Goal: Check status: Check status

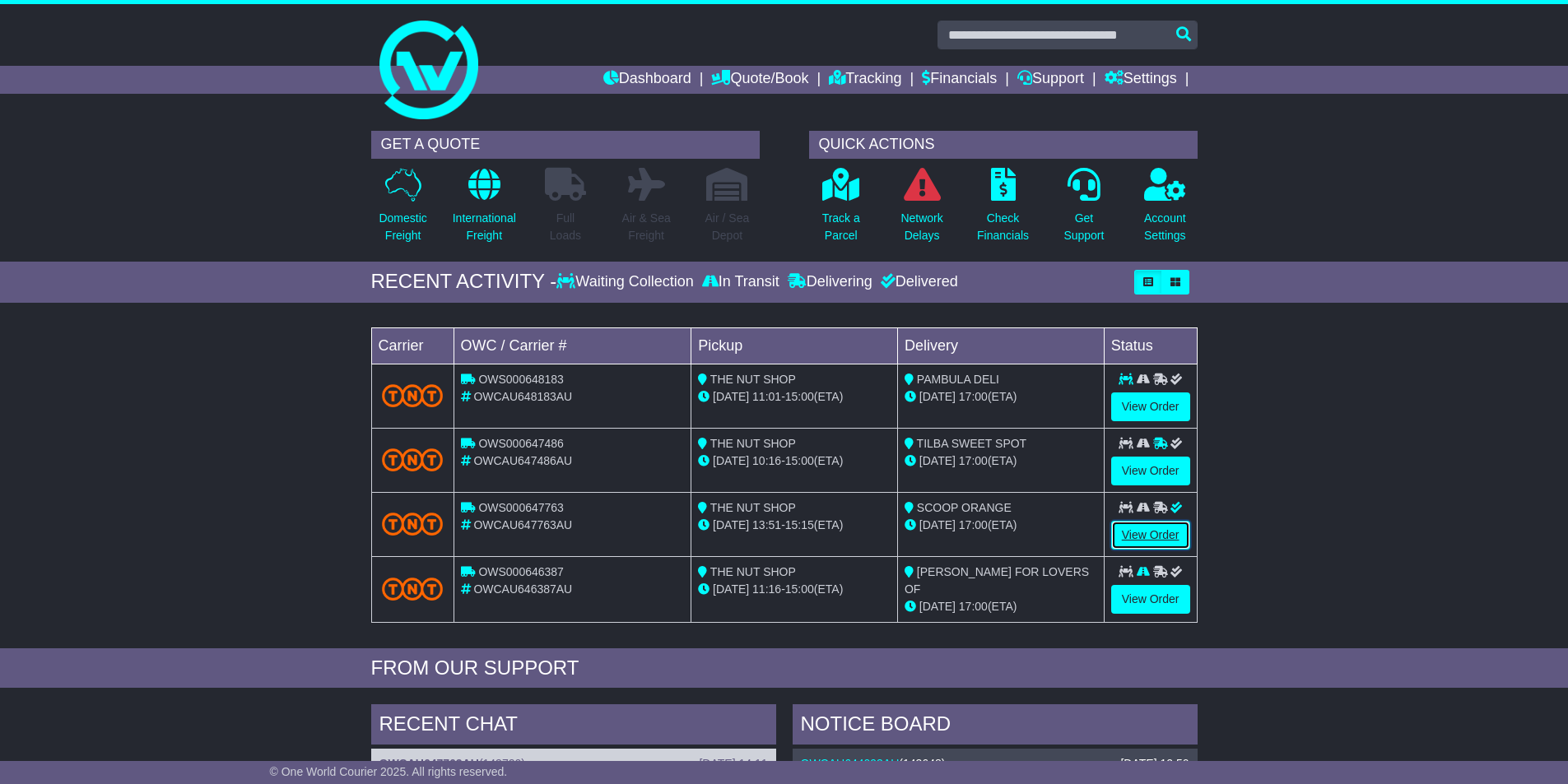
click at [1156, 526] on link "View Order" at bounding box center [1150, 535] width 79 height 29
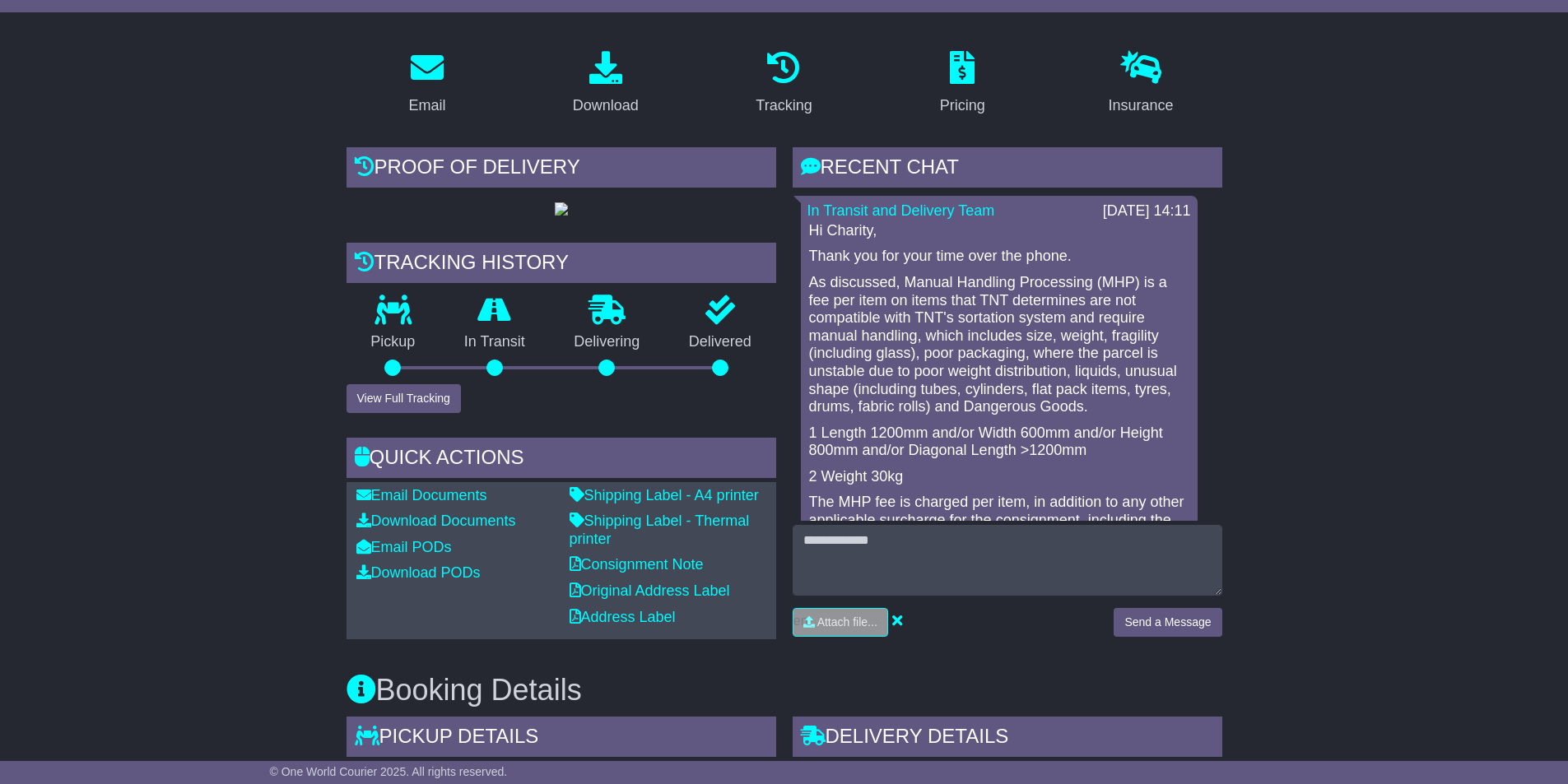
scroll to position [164, 0]
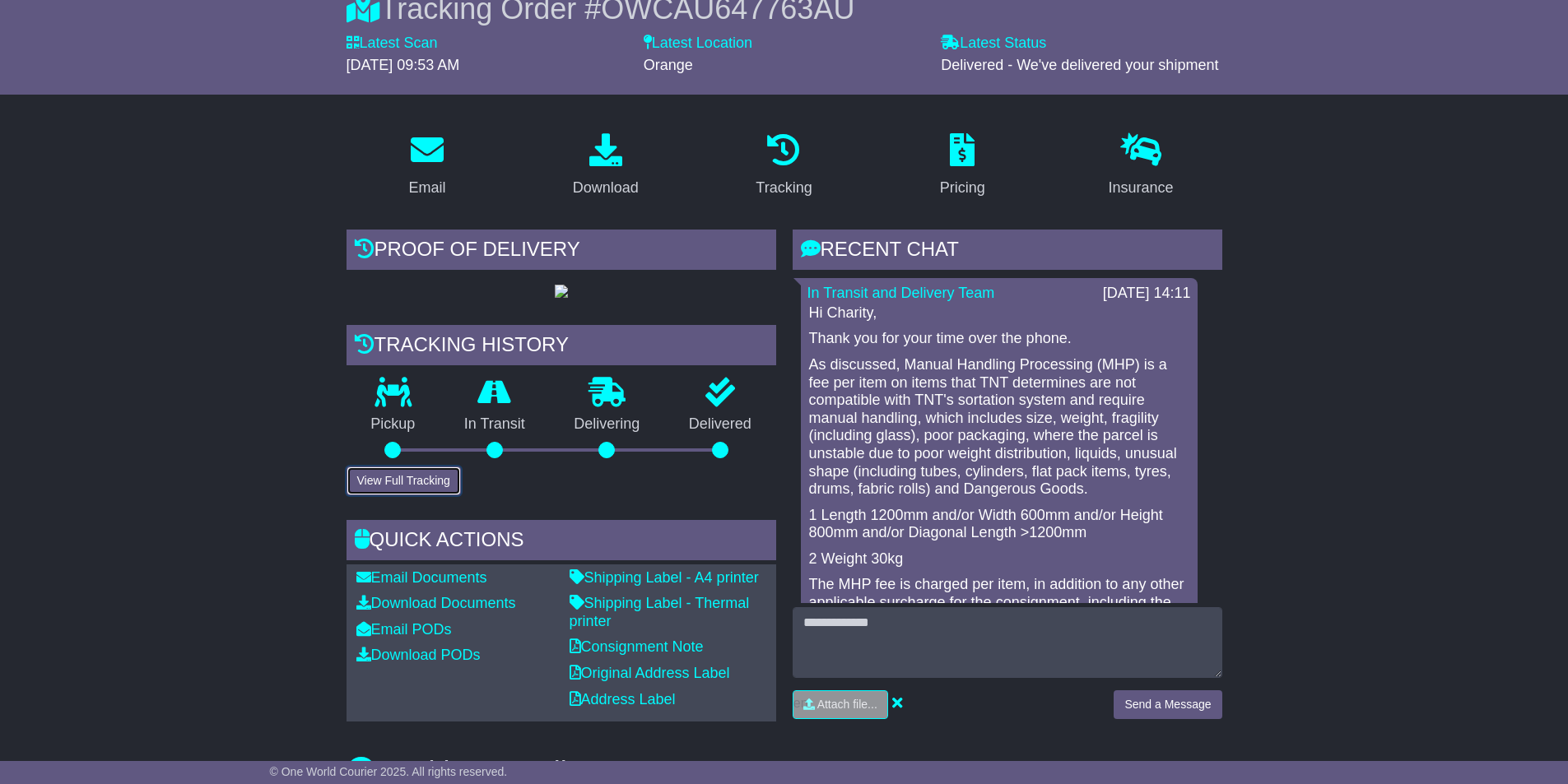
click at [431, 483] on button "View Full Tracking" at bounding box center [403, 480] width 114 height 29
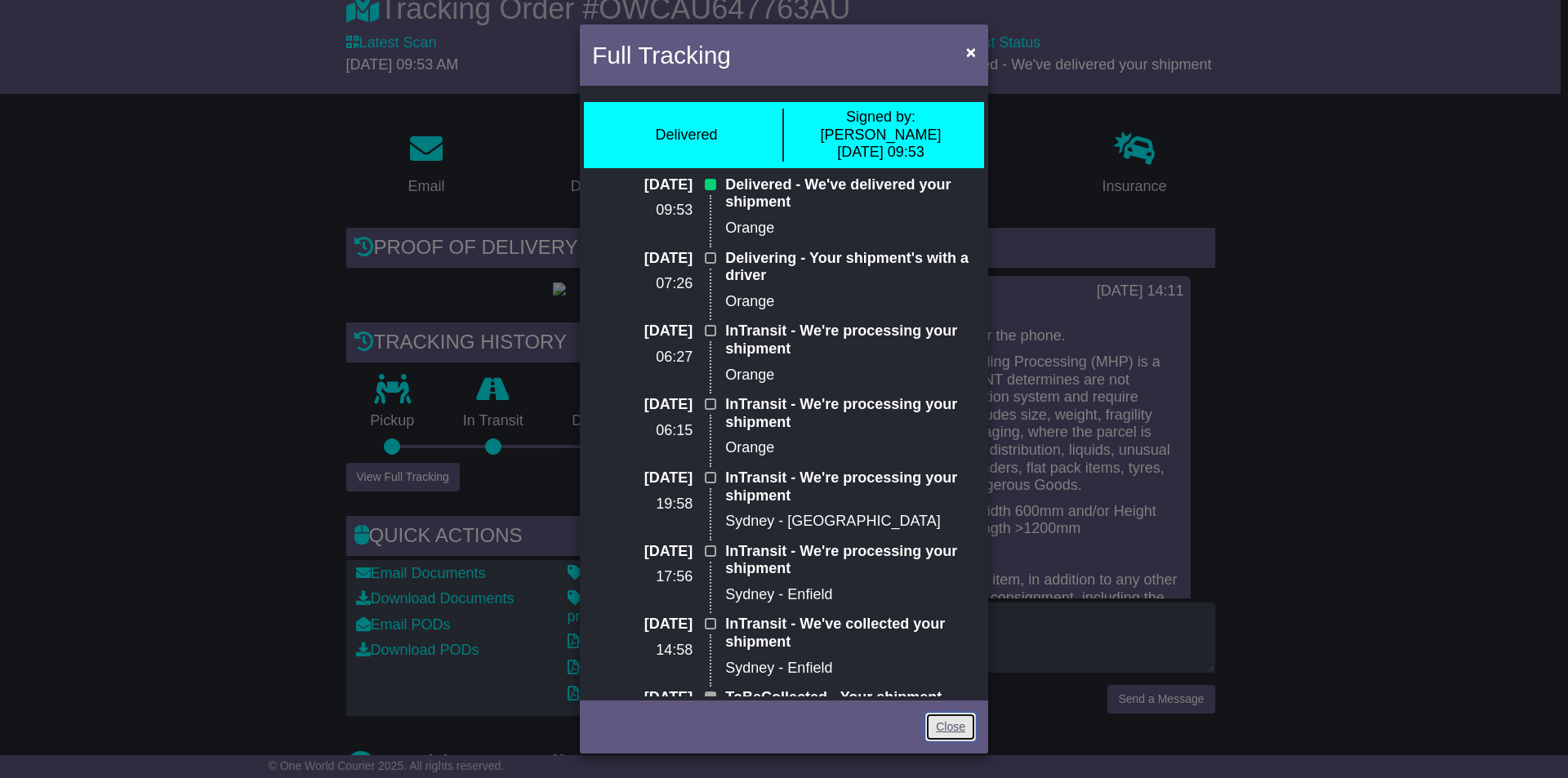
click at [955, 735] on link "Close" at bounding box center [950, 726] width 51 height 28
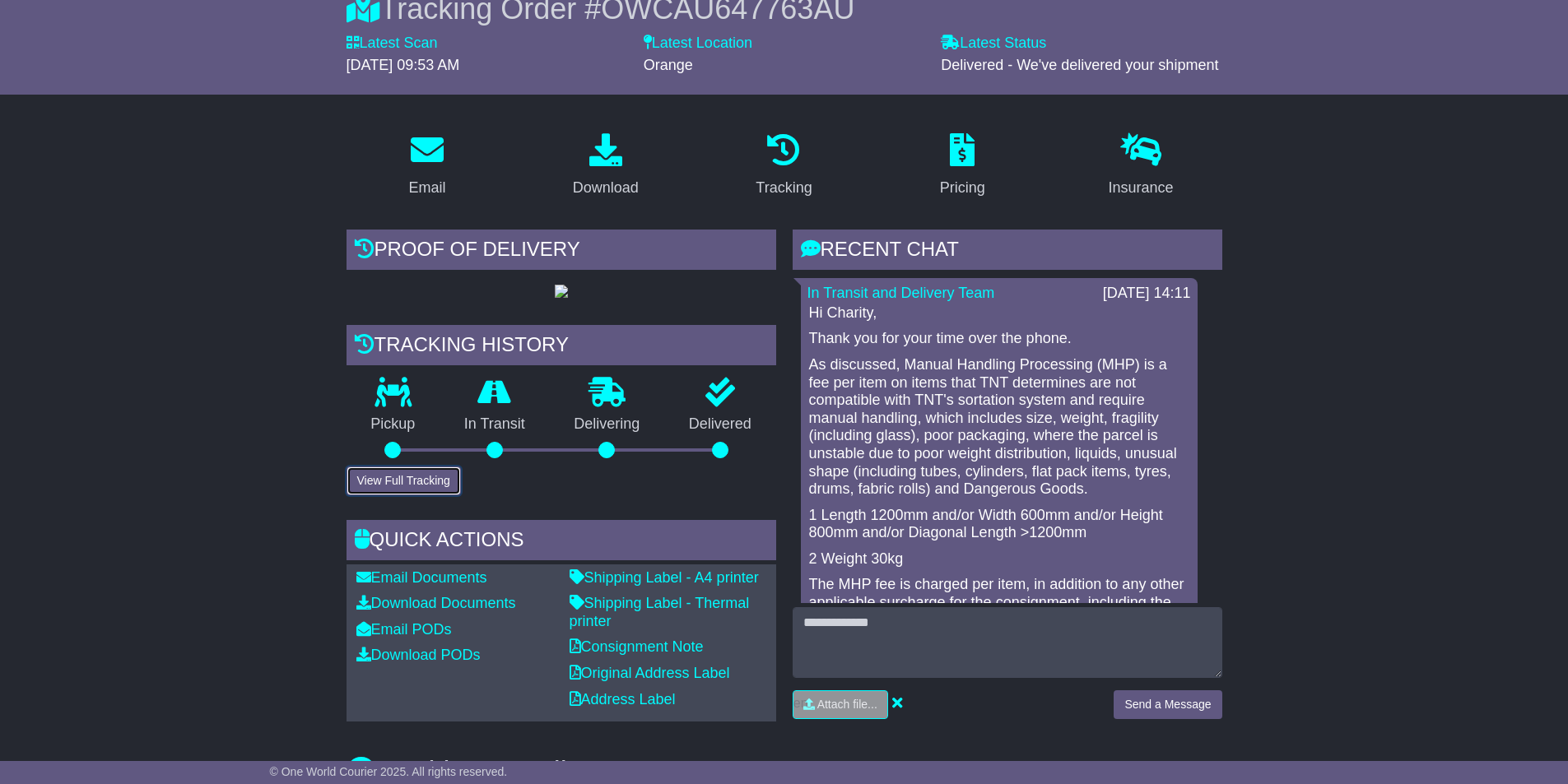
scroll to position [0, 0]
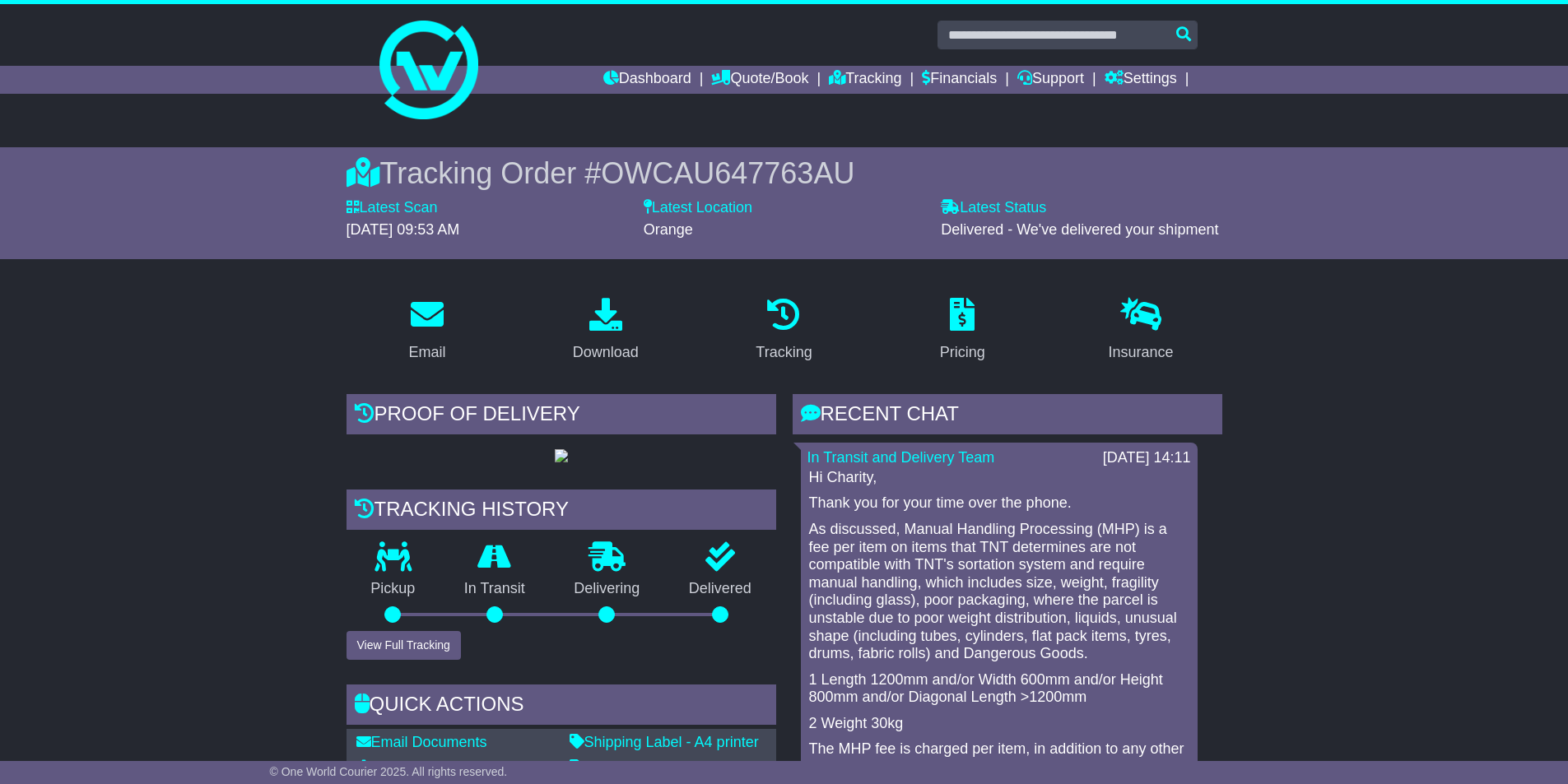
click at [808, 73] on li "Quote/Book Domestic International Saved Quotes Drafts" at bounding box center [770, 80] width 118 height 28
click at [829, 80] on icon at bounding box center [837, 77] width 17 height 15
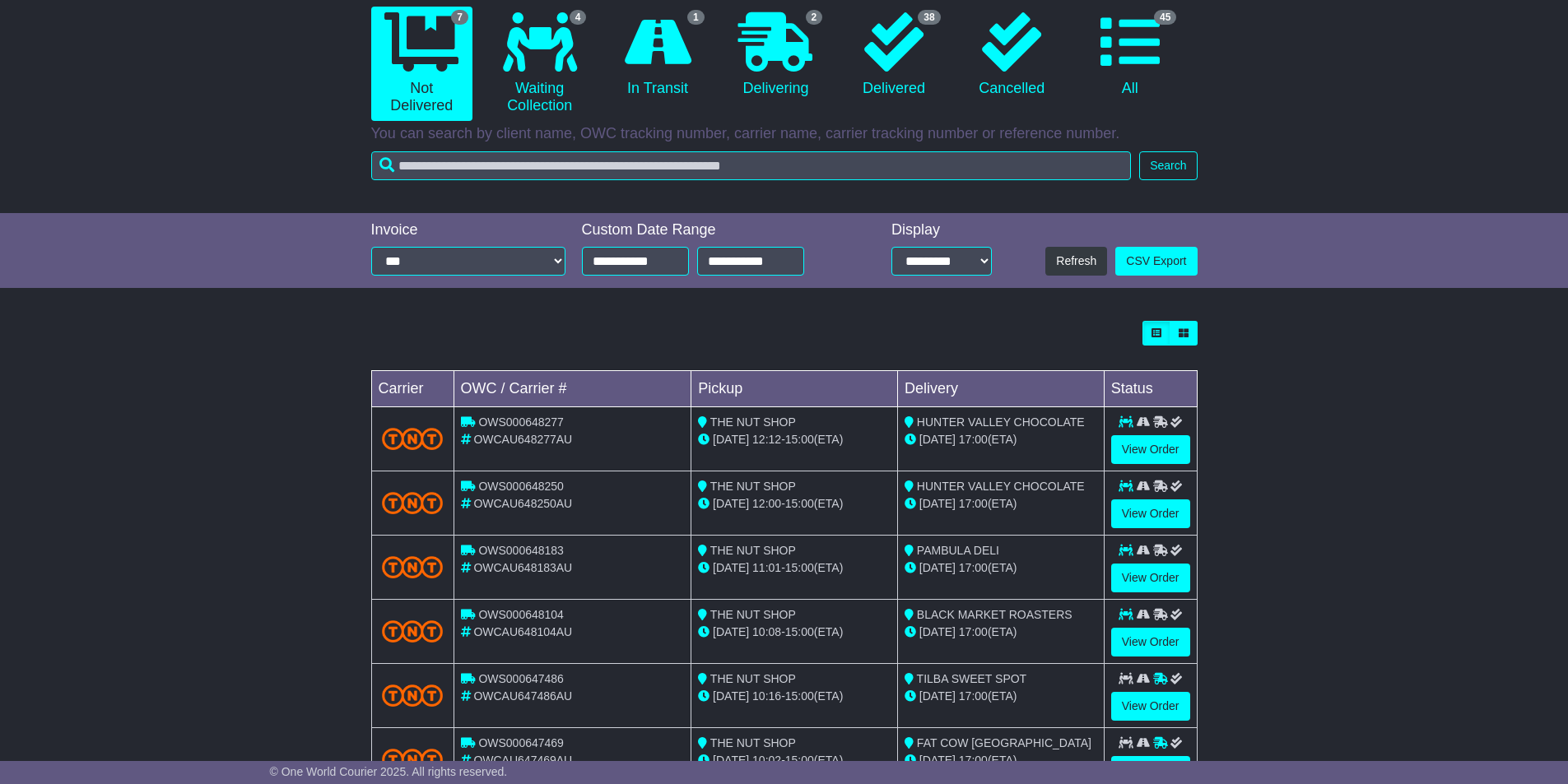
scroll to position [247, 0]
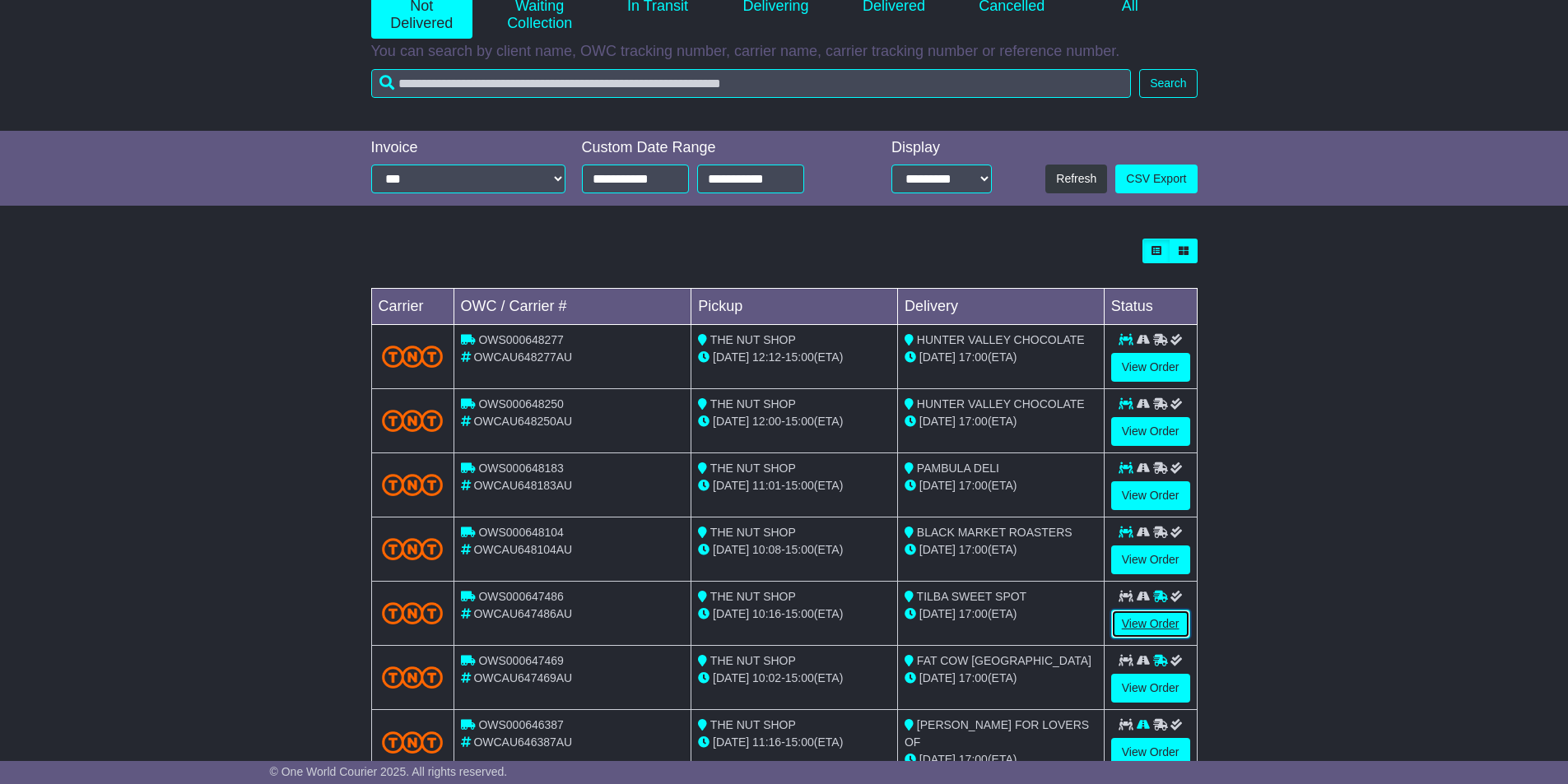
click at [1154, 618] on link "View Order" at bounding box center [1150, 624] width 79 height 29
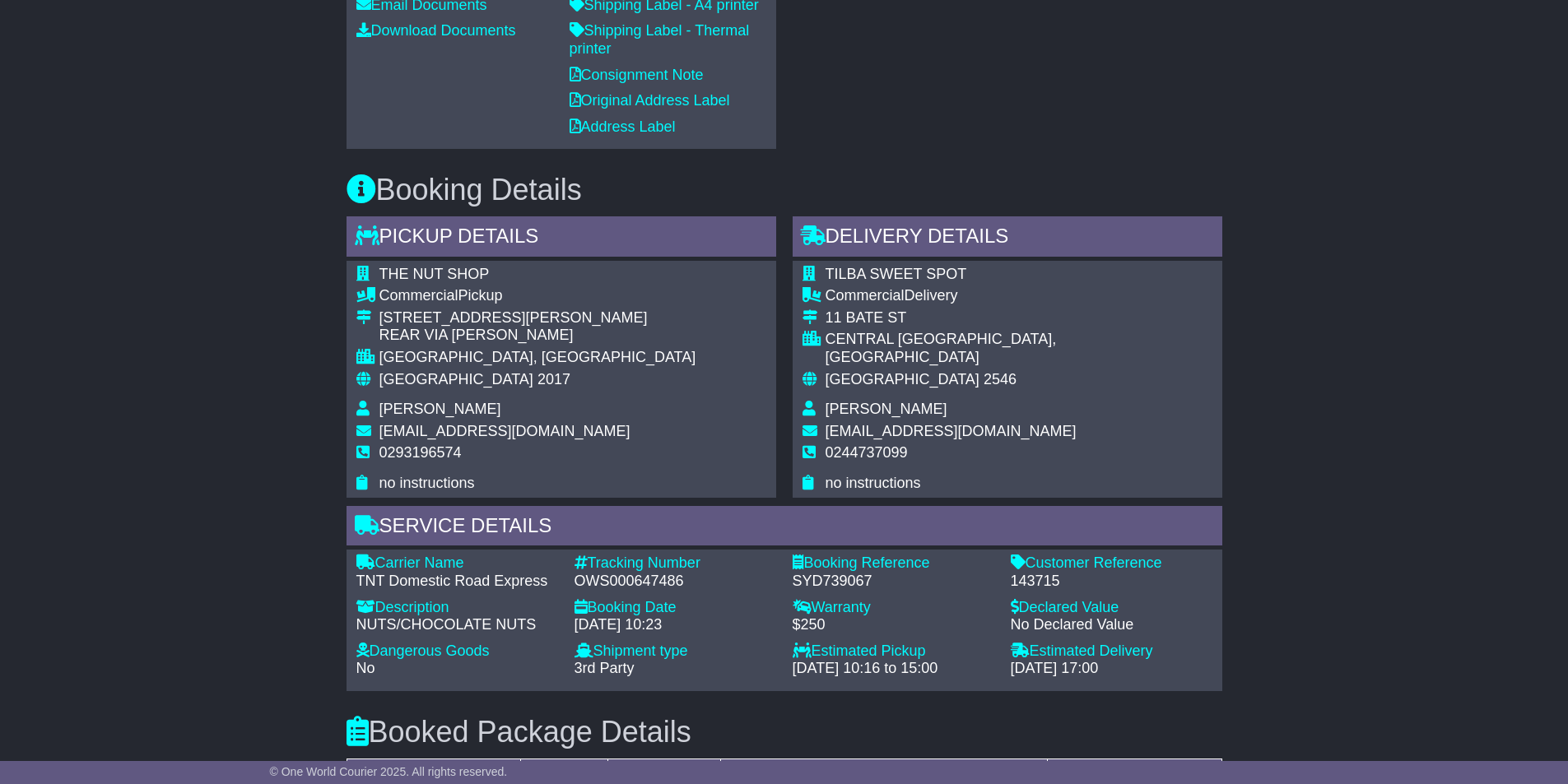
scroll to position [339, 0]
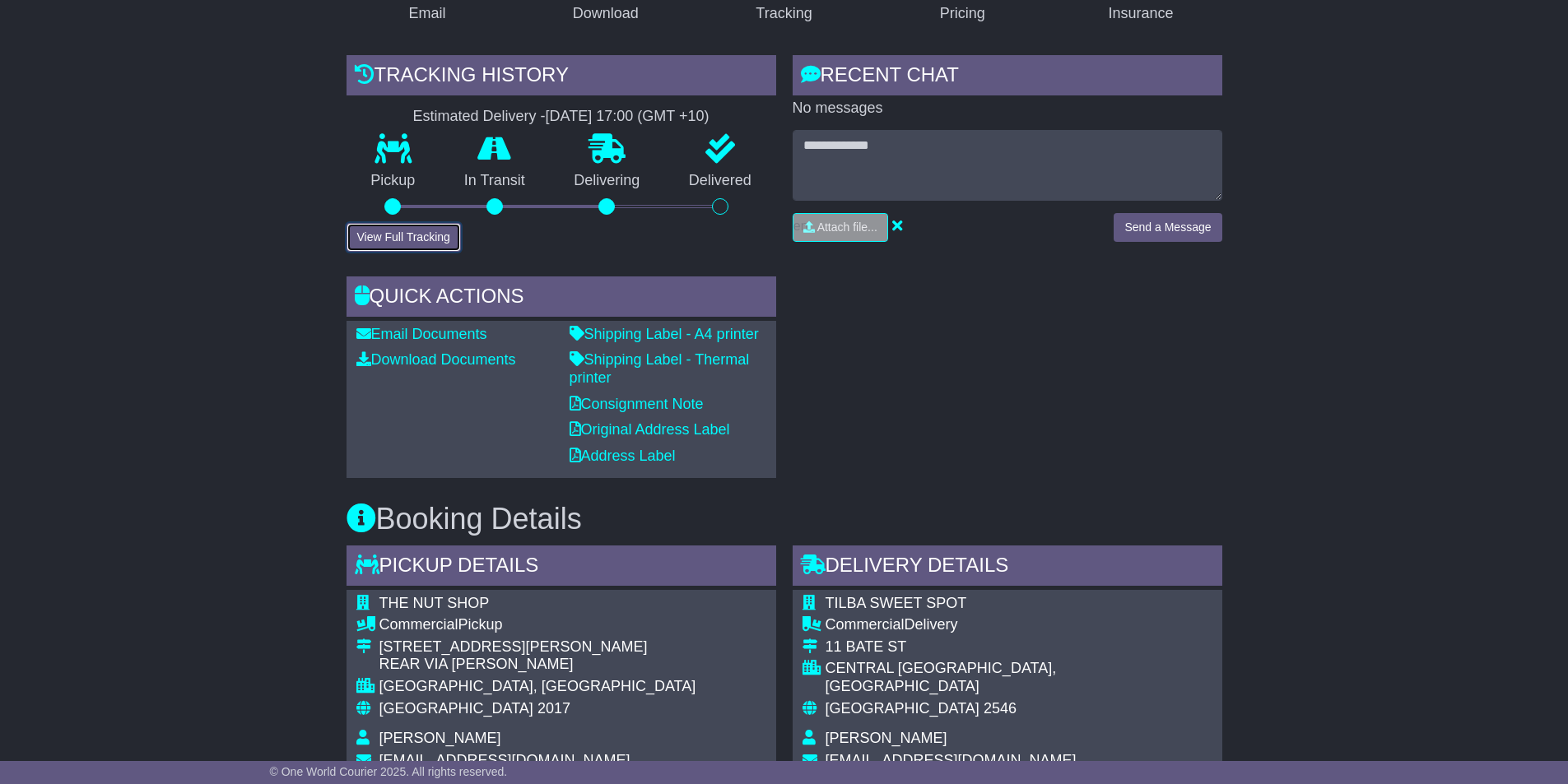
click at [454, 238] on button "View Full Tracking" at bounding box center [403, 237] width 114 height 29
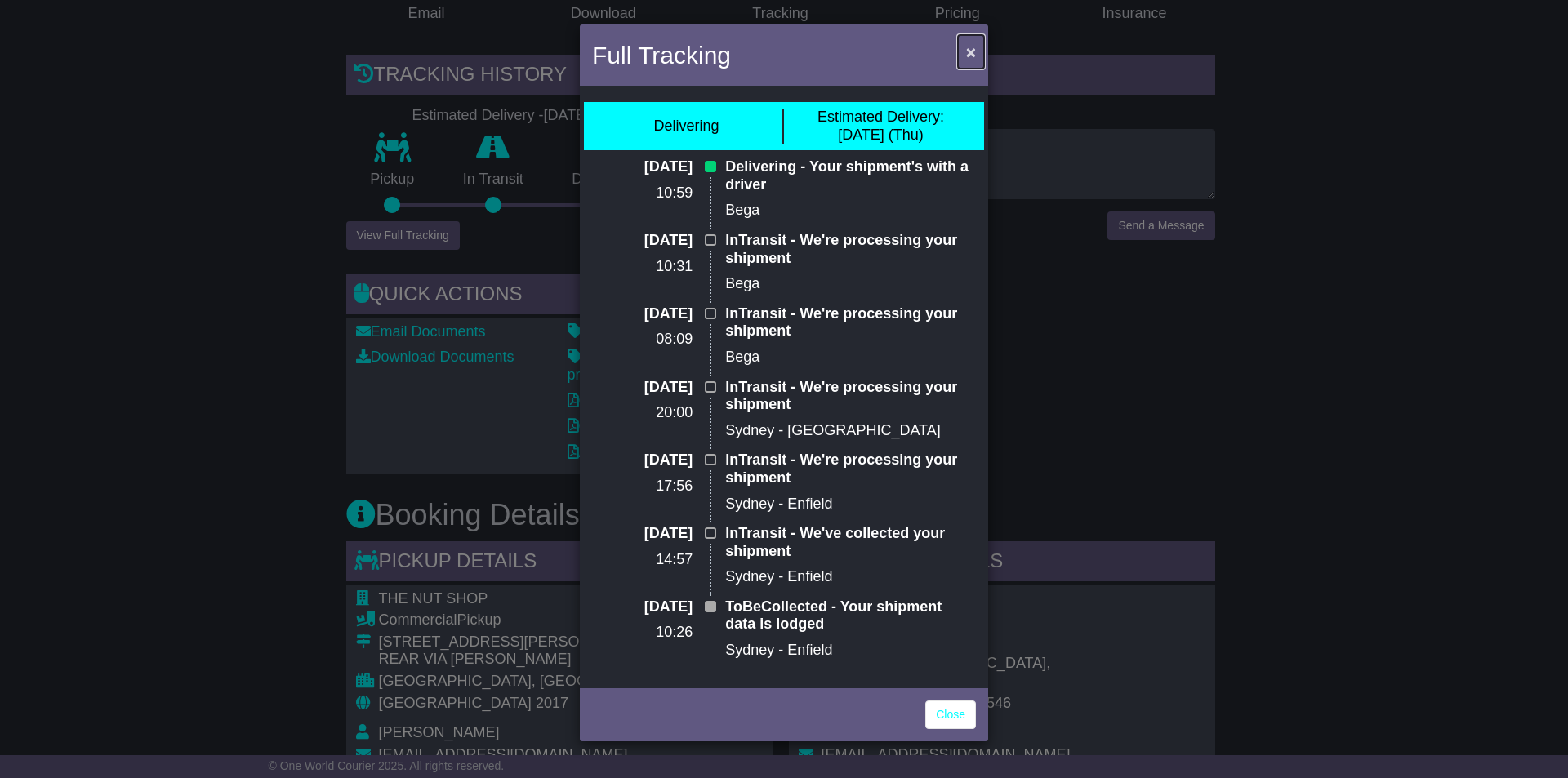
click at [967, 50] on span "×" at bounding box center [971, 52] width 10 height 19
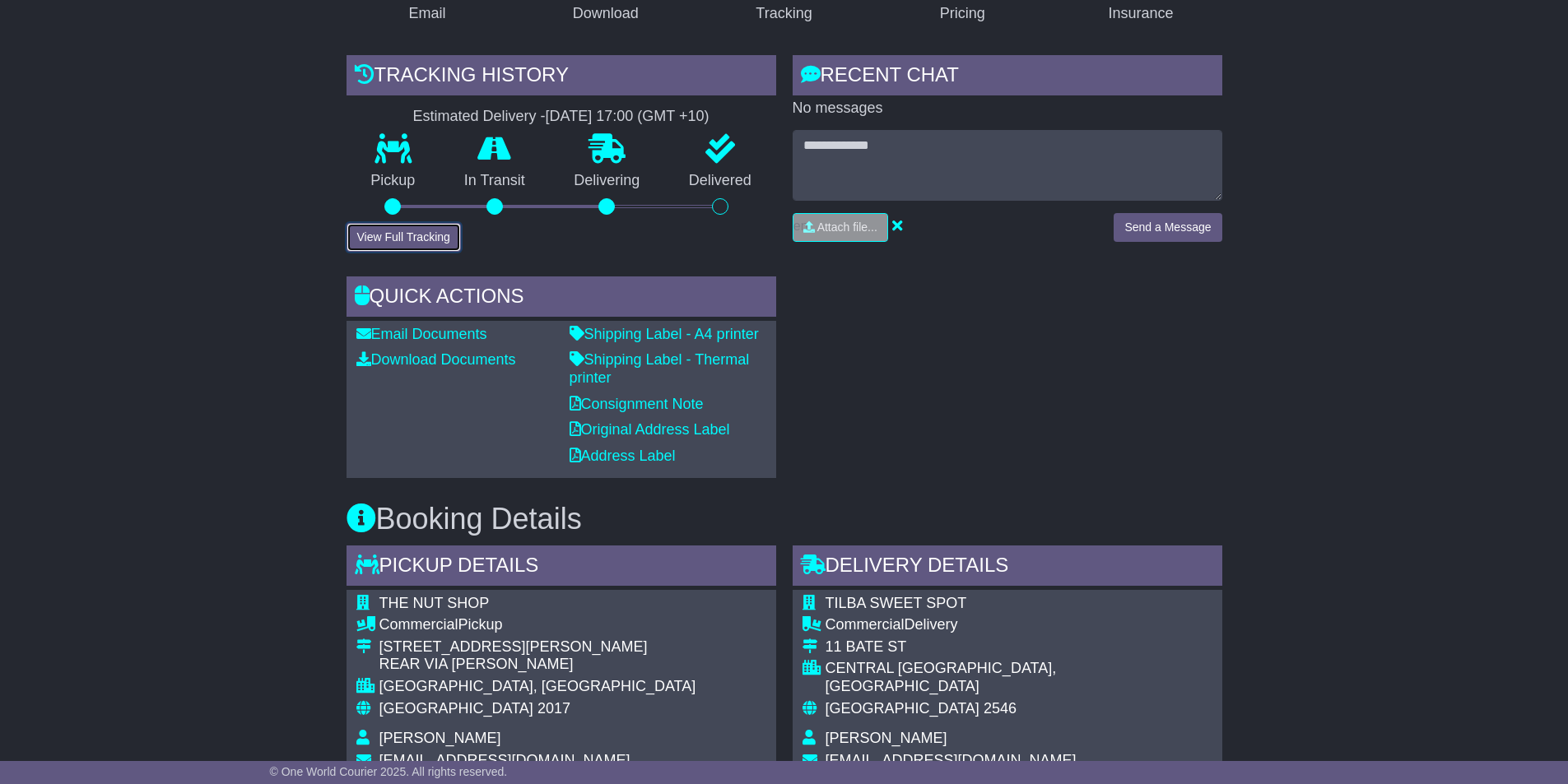
scroll to position [0, 0]
